Goal: Communication & Community: Answer question/provide support

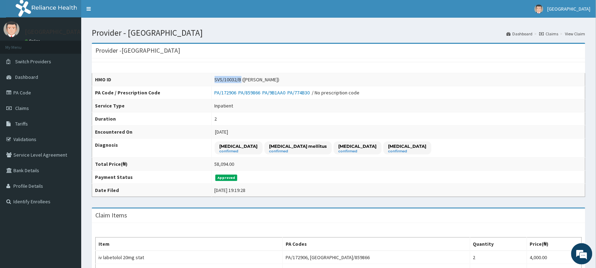
drag, startPoint x: 205, startPoint y: 82, endPoint x: 230, endPoint y: 82, distance: 24.7
click at [230, 82] on div "SVS/10032/B ([PERSON_NAME])" at bounding box center [247, 79] width 65 height 7
copy div "SVS/10032/B"
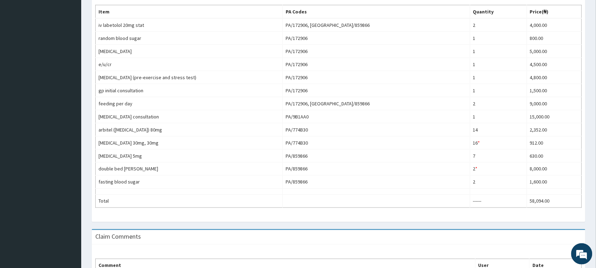
scroll to position [322, 0]
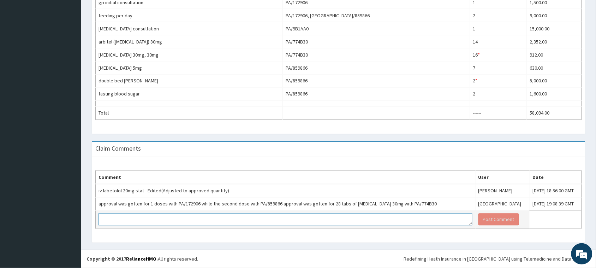
click at [216, 218] on textarea at bounding box center [286, 219] width 374 height 12
type textarea "awaiting respsonse"
click at [479, 214] on button "Post Comment" at bounding box center [499, 219] width 41 height 12
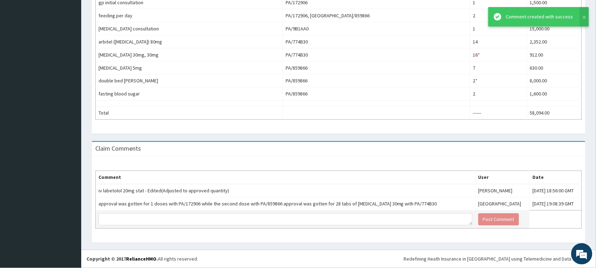
scroll to position [0, 0]
